Goal: Navigation & Orientation: Find specific page/section

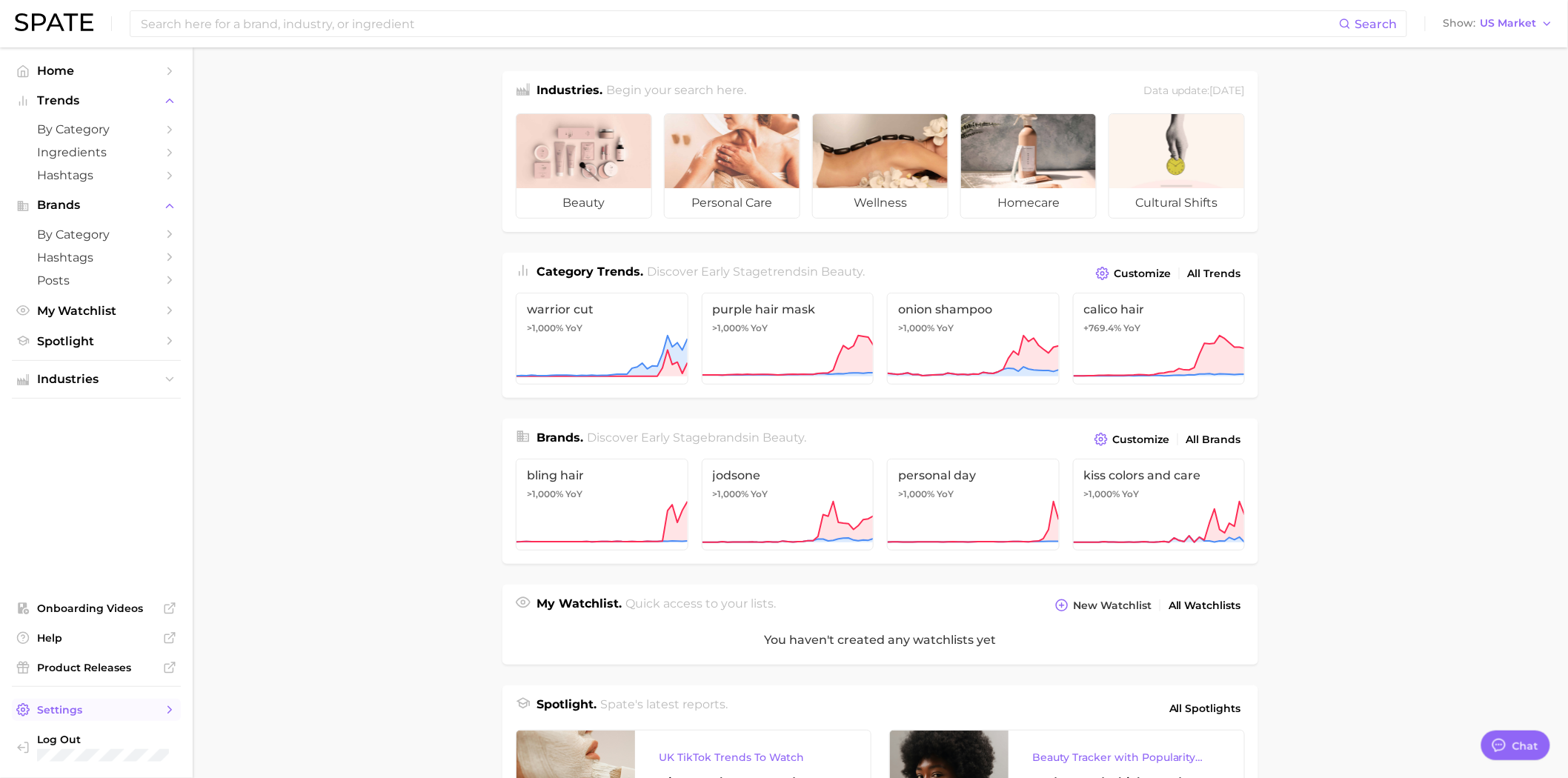
click at [62, 716] on span "Settings" at bounding box center [96, 710] width 119 height 13
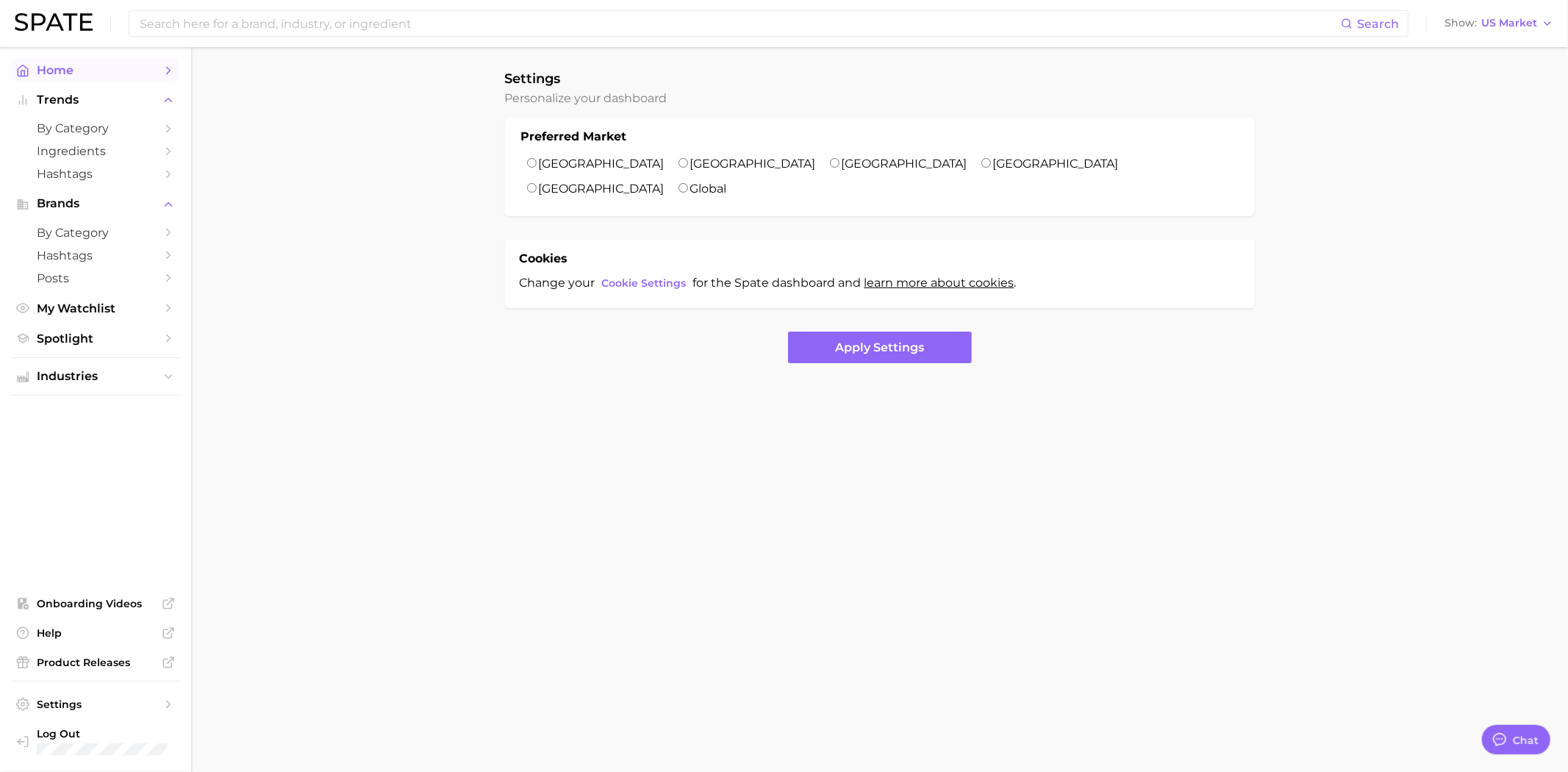
click at [78, 72] on span "Home" at bounding box center [96, 70] width 118 height 14
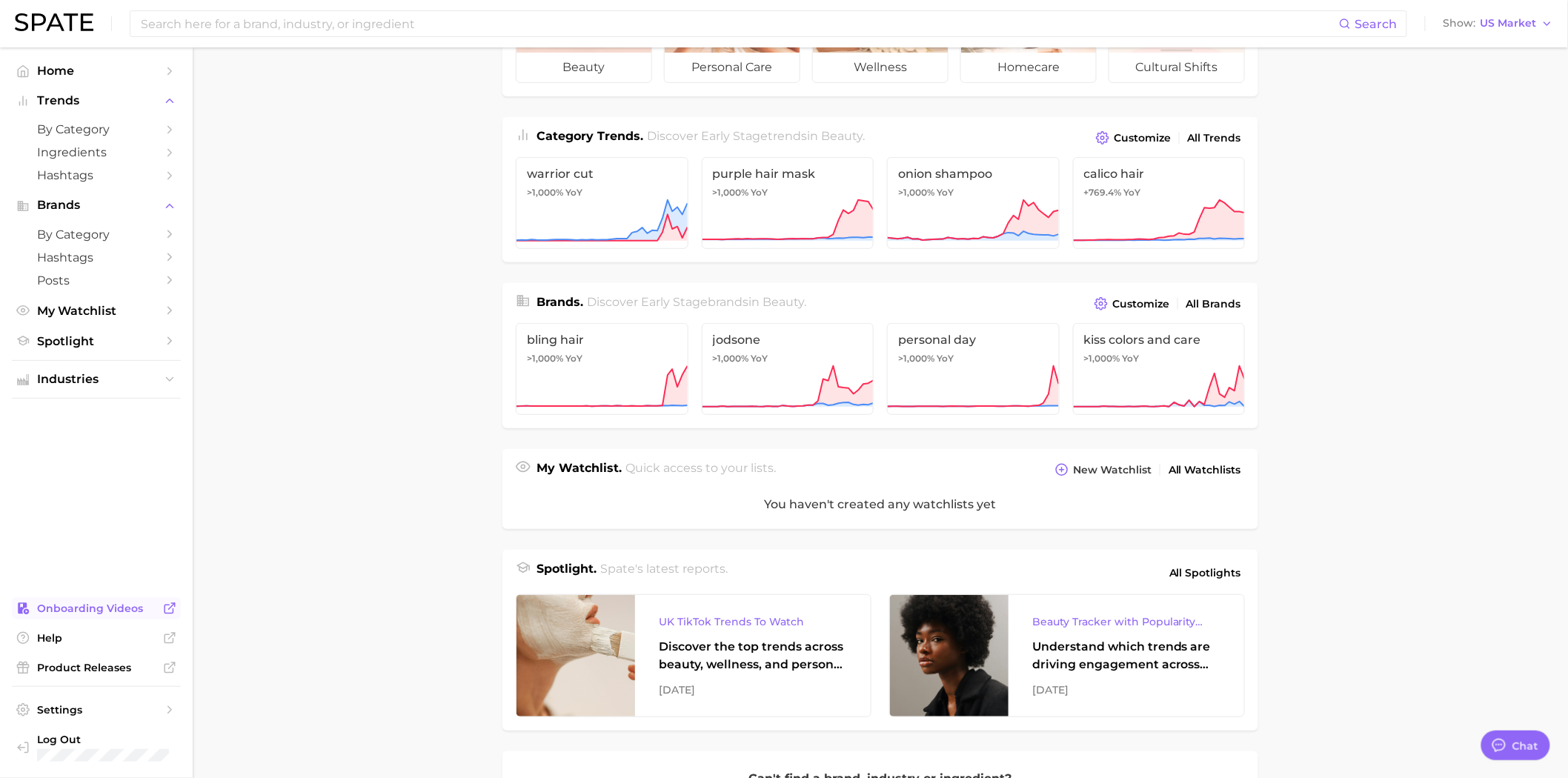
scroll to position [164, 0]
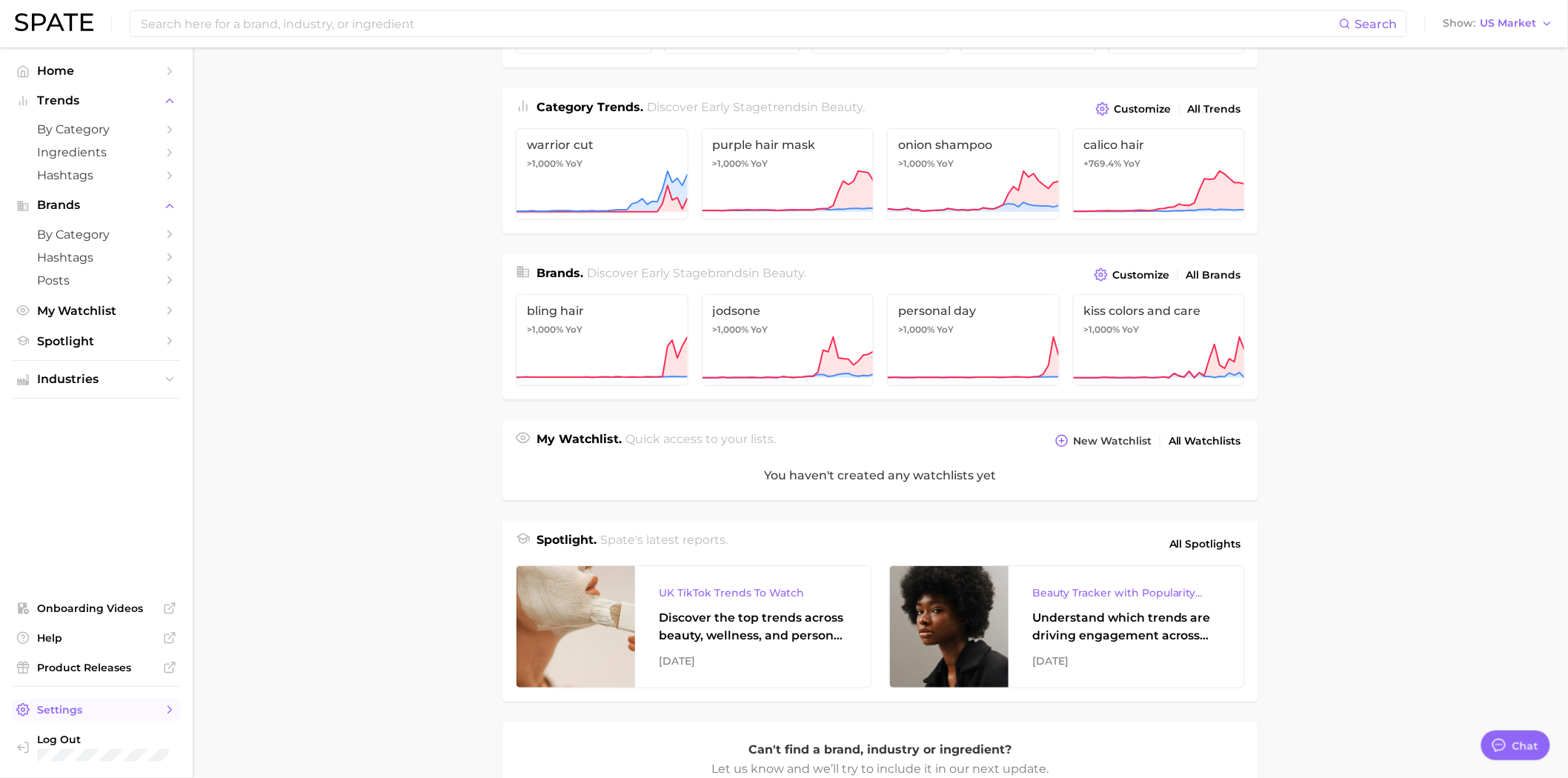
click at [76, 711] on span "Settings" at bounding box center [96, 710] width 119 height 13
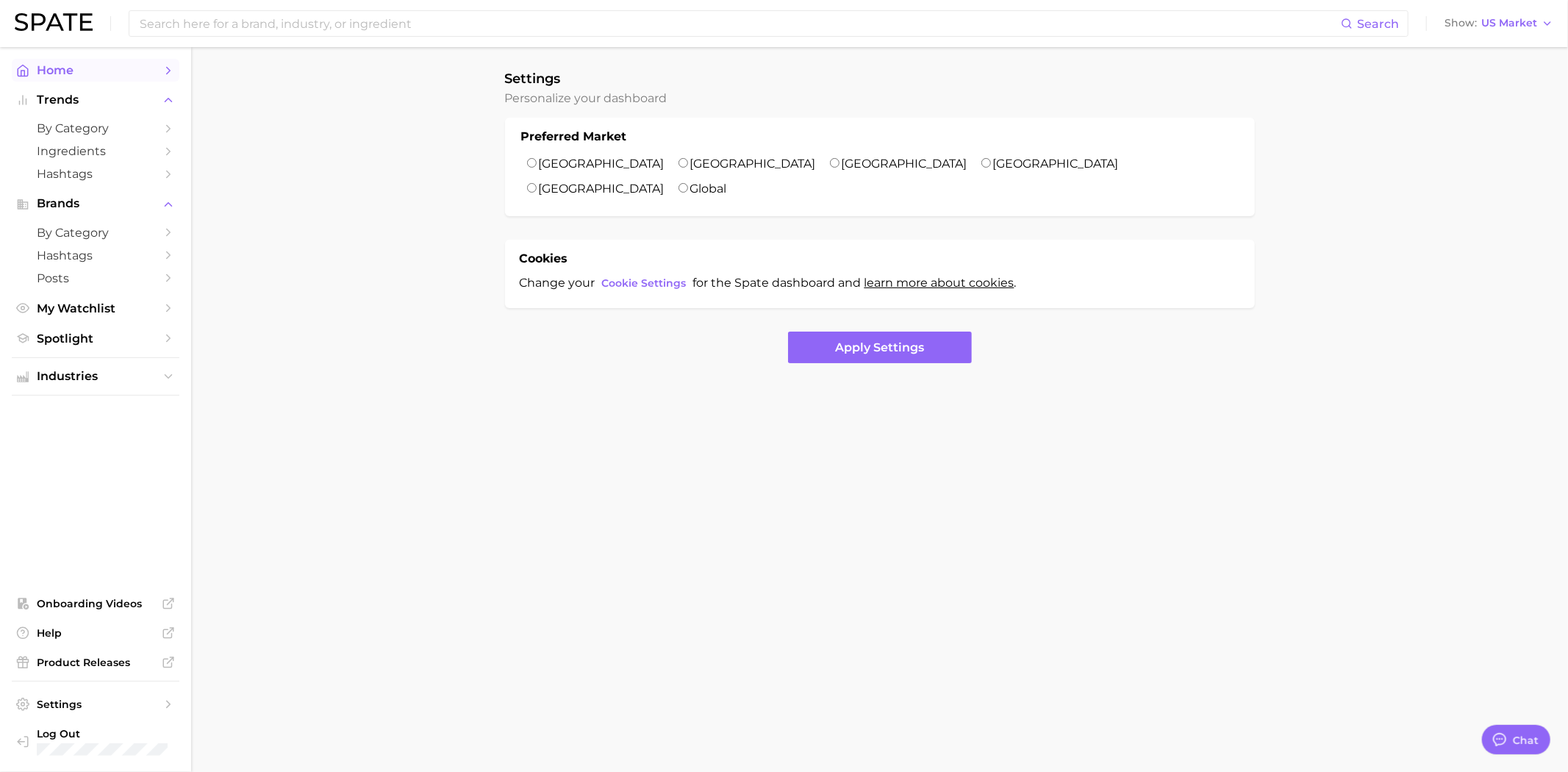
click at [63, 66] on span "Home" at bounding box center [96, 70] width 118 height 14
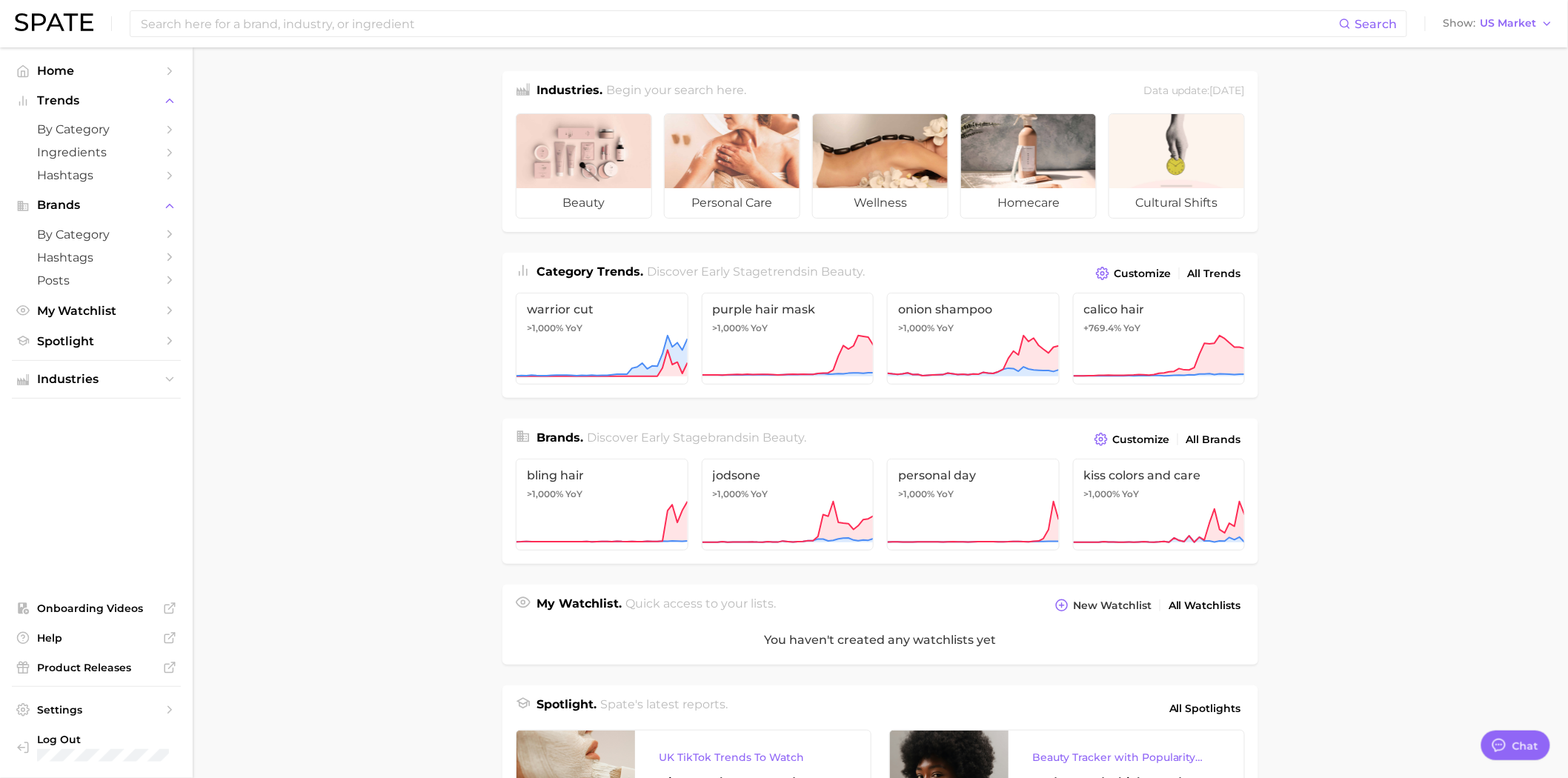
click at [56, 27] on img at bounding box center [54, 22] width 79 height 17
click at [61, 16] on img at bounding box center [54, 22] width 79 height 17
click at [92, 216] on button "Brands" at bounding box center [96, 205] width 169 height 22
click at [86, 210] on span "Brands" at bounding box center [96, 205] width 119 height 13
